Goal: Use online tool/utility: Utilize a website feature to perform a specific function

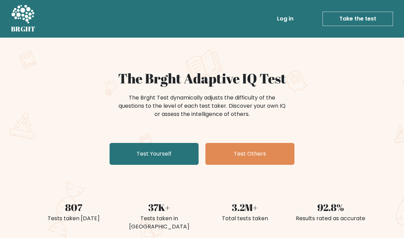
click at [175, 151] on link "Test Yourself" at bounding box center [154, 154] width 89 height 22
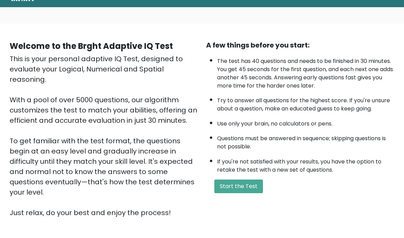
scroll to position [51, 0]
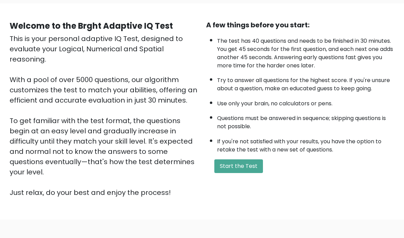
click at [243, 173] on button "Start the Test" at bounding box center [238, 167] width 49 height 14
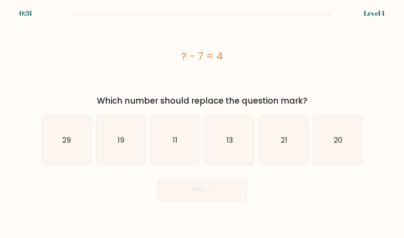
click at [168, 145] on icon "11" at bounding box center [175, 140] width 48 height 48
click at [202, 123] on input "c. 11" at bounding box center [202, 120] width 0 height 3
radio input "true"
click at [216, 201] on button "Next" at bounding box center [202, 190] width 89 height 22
